Goal: Task Accomplishment & Management: Manage account settings

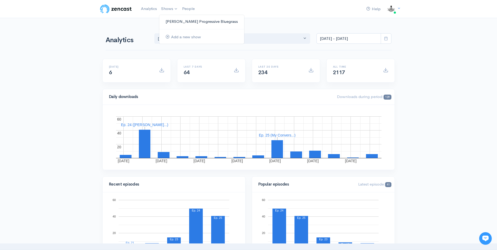
click at [181, 23] on link "[PERSON_NAME] Progressive Bluegrass" at bounding box center [201, 21] width 85 height 9
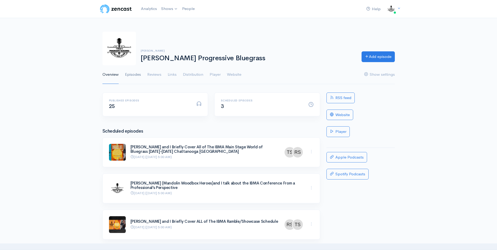
click at [136, 76] on link "Episodes" at bounding box center [133, 74] width 16 height 19
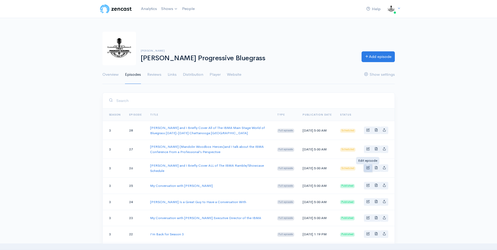
click at [369, 167] on span "Basic example" at bounding box center [368, 167] width 3 height 3
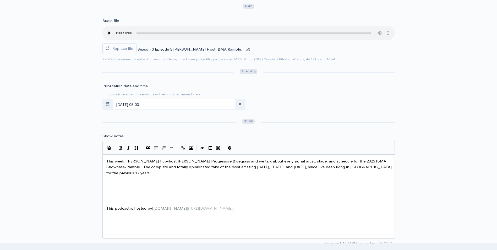
scroll to position [184, 0]
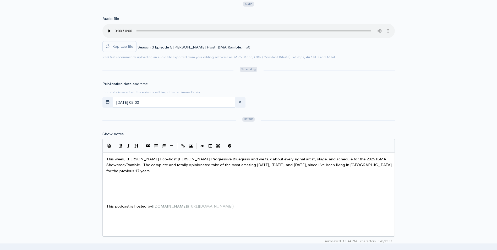
click at [150, 158] on span "This week, Randy Steele I co-host T Shaw’s Progressive Bluegrass and we talk ab…" at bounding box center [249, 165] width 287 height 17
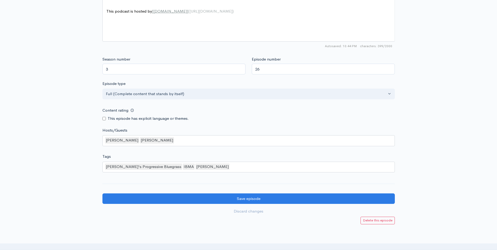
scroll to position [393, 0]
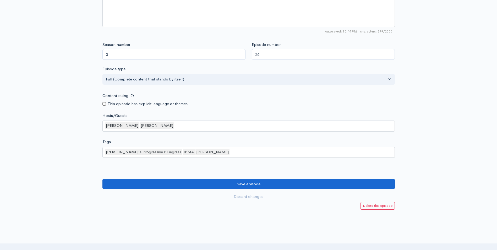
type textarea "and"
click at [245, 183] on input "Save episode" at bounding box center [249, 184] width 293 height 11
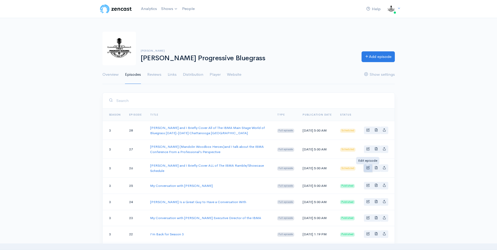
click at [368, 169] on span "Basic example" at bounding box center [368, 167] width 3 height 3
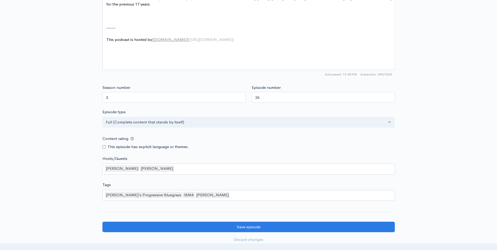
scroll to position [421, 0]
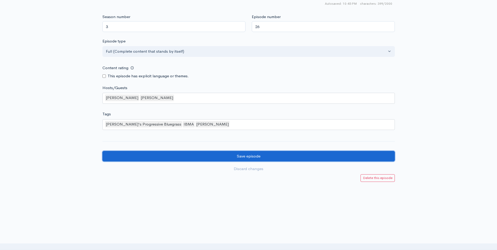
drag, startPoint x: 225, startPoint y: 155, endPoint x: 230, endPoint y: 153, distance: 5.8
click at [225, 155] on input "Save episode" at bounding box center [249, 156] width 293 height 11
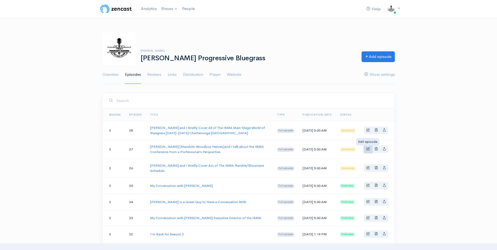
click at [368, 149] on span "Basic example" at bounding box center [368, 148] width 3 height 3
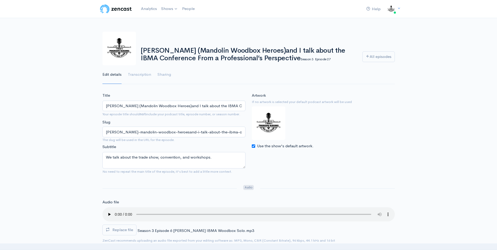
click at [254, 147] on input "Use the show's default artwork." at bounding box center [253, 145] width 3 height 3
checkbox input "false"
click at [307, 158] on input "Choose file" at bounding box center [285, 157] width 66 height 11
type input "C:\fakepath\Thomas Cassell Cover.jpg"
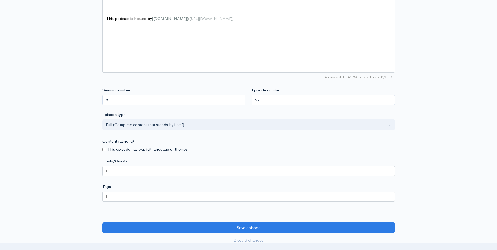
scroll to position [419, 0]
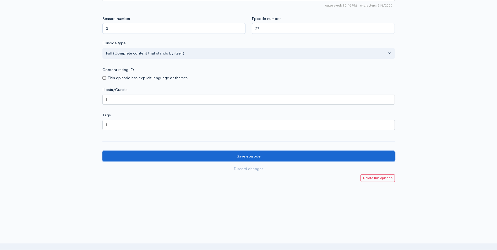
click at [223, 157] on input "Save episode" at bounding box center [249, 156] width 293 height 11
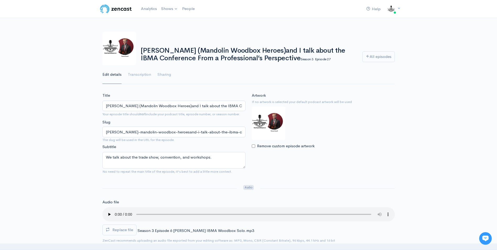
click at [269, 119] on img at bounding box center [269, 123] width 34 height 34
click at [187, 105] on input "[PERSON_NAME] (Mandolin Woodbox Heroes)and I talk about the IBMA Conference Fro…" at bounding box center [174, 106] width 143 height 11
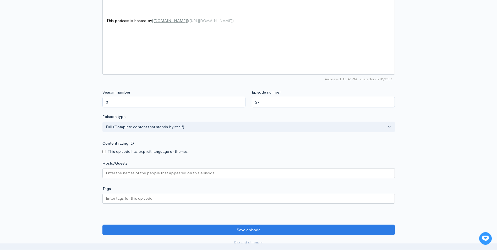
scroll to position [419, 0]
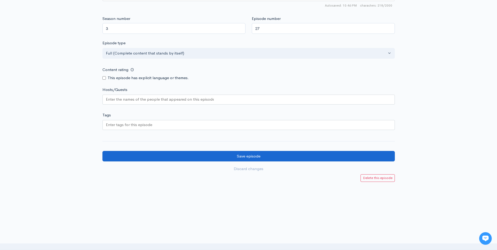
type input "Thomas Cassell (Mandolin Woodbox Heroes) and I talk about the IBMA Conference F…"
click at [167, 156] on input "Save episode" at bounding box center [249, 156] width 293 height 11
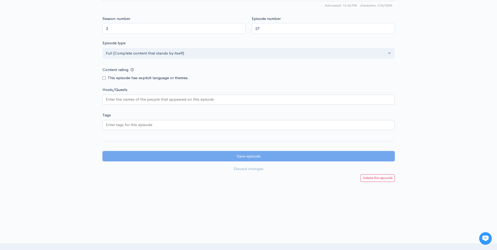
scroll to position [373, 0]
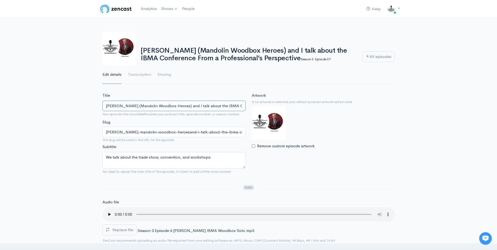
click at [233, 105] on input "[PERSON_NAME] (Mandolin Woodbox Heroes) and I talk about the IBMA Conference Fr…" at bounding box center [174, 106] width 143 height 11
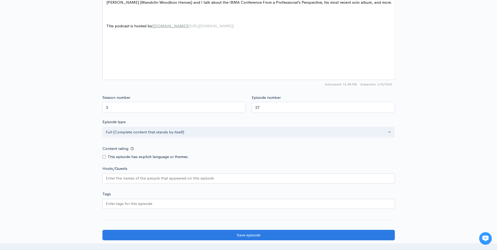
scroll to position [367, 0]
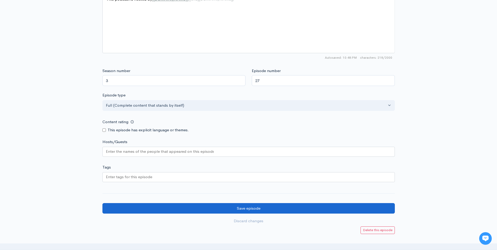
type input "[PERSON_NAME] (Mandolin Woodbox Heroes) and I talk about the IBMA Conference Fr…"
click at [245, 210] on input "Save episode" at bounding box center [249, 208] width 293 height 11
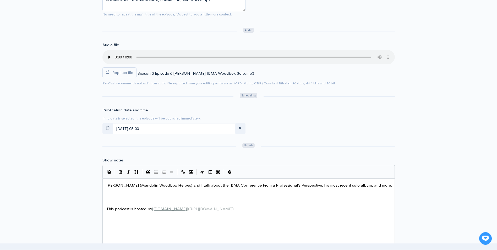
scroll to position [78, 0]
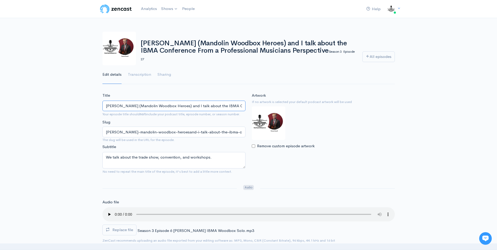
click at [225, 109] on input "Thomas Cassell (Mandolin Woodbox Heroes) and I talk about the IBMA Conference F…" at bounding box center [174, 106] width 143 height 11
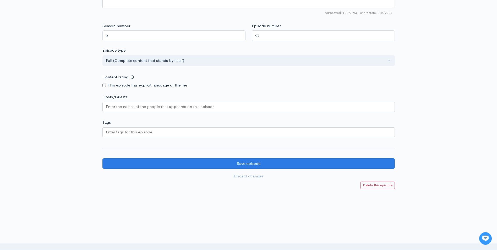
scroll to position [419, 0]
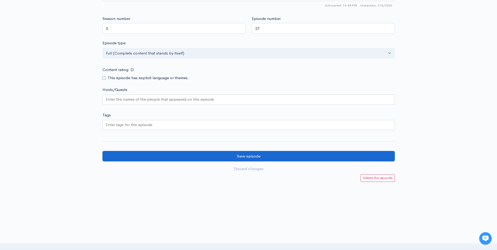
type input "[PERSON_NAME] (Mandolin Woodbox Heroes) and I talk about the IBMA Conference Fr…"
click at [248, 157] on input "Save episode" at bounding box center [249, 156] width 293 height 11
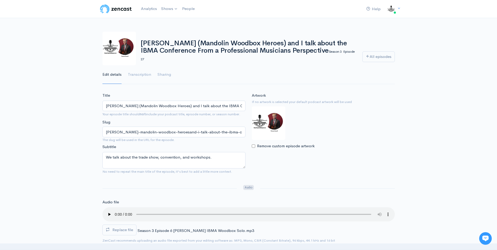
scroll to position [0, 0]
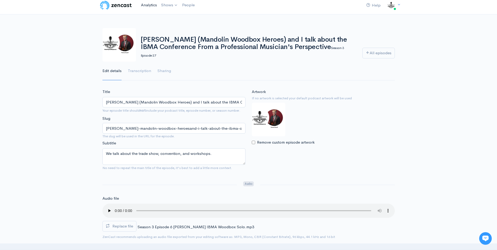
click at [147, 4] on link "Analytics" at bounding box center [149, 4] width 20 height 11
